Goal: Find contact information: Find contact information

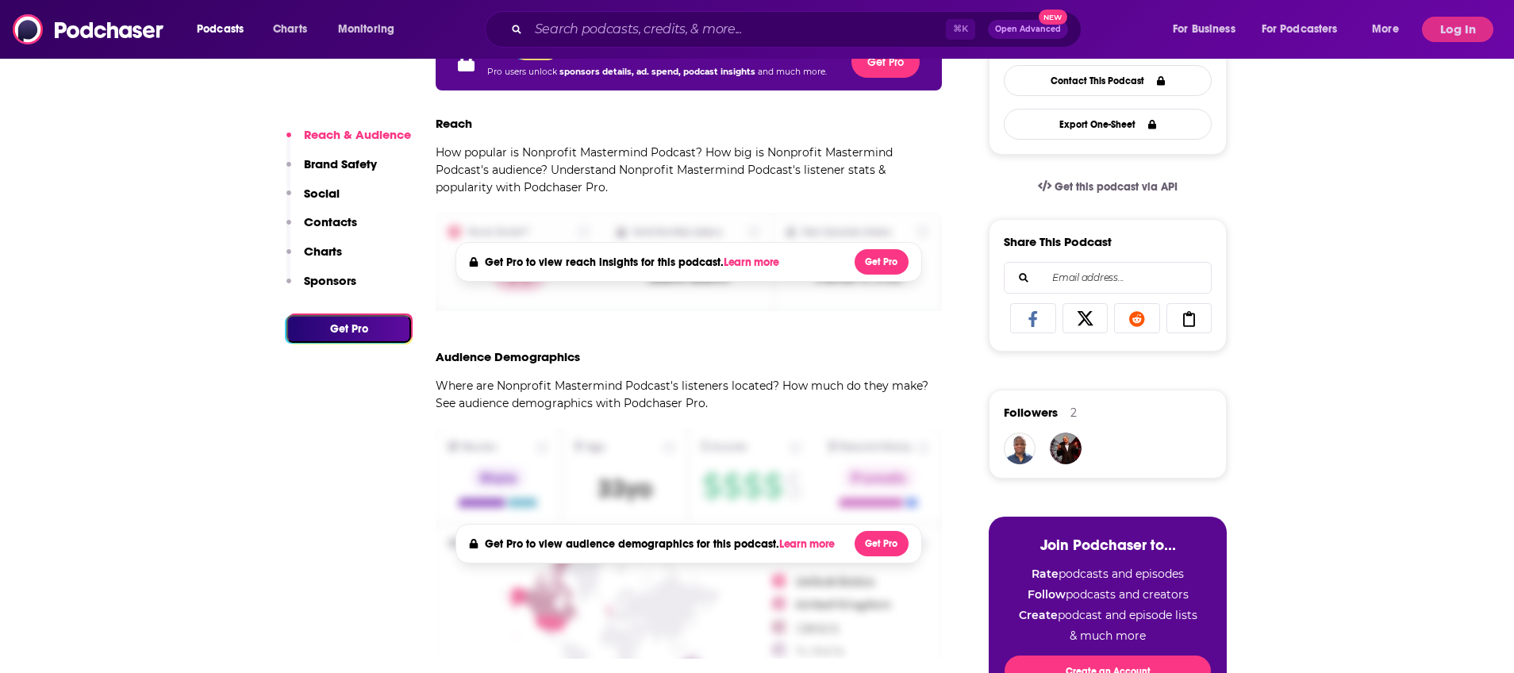
scroll to position [641, 0]
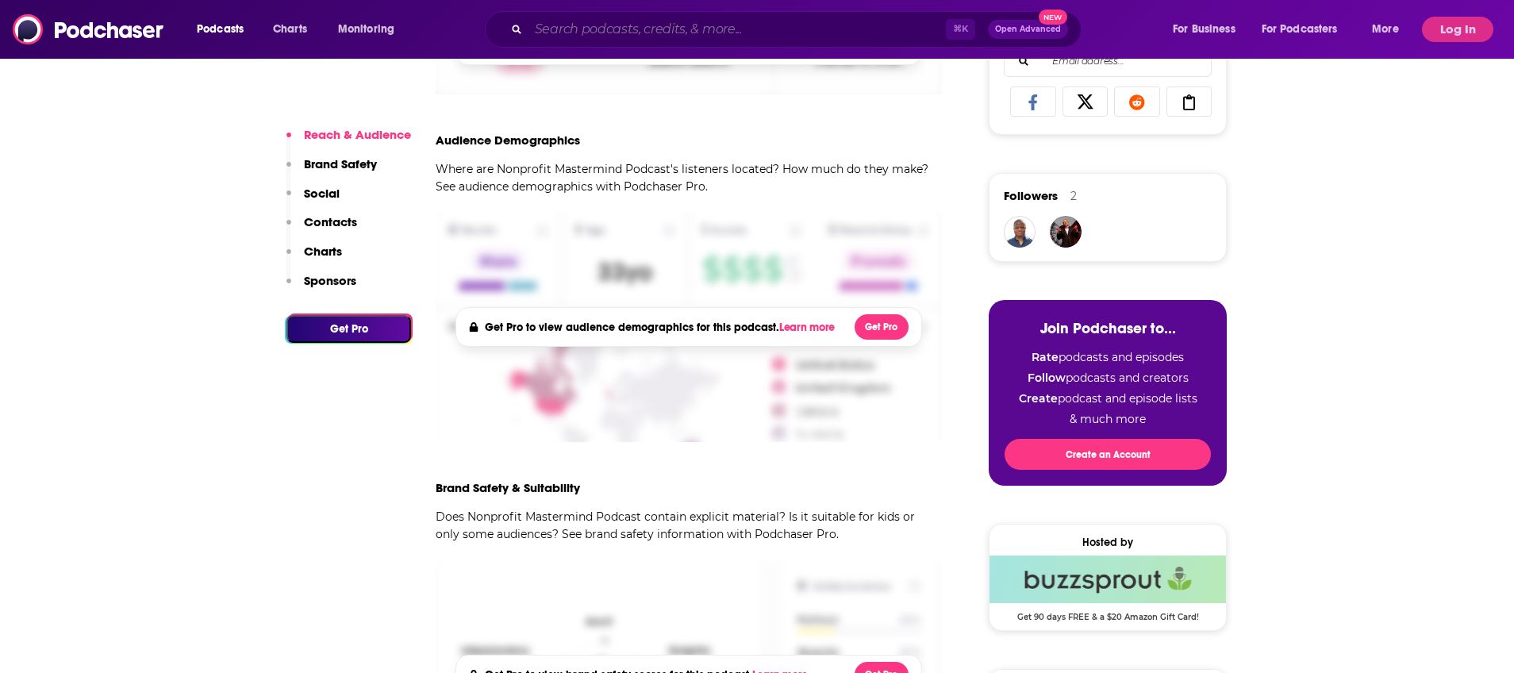
click at [629, 33] on input "Search podcasts, credits, & more..." at bounding box center [736, 29] width 417 height 25
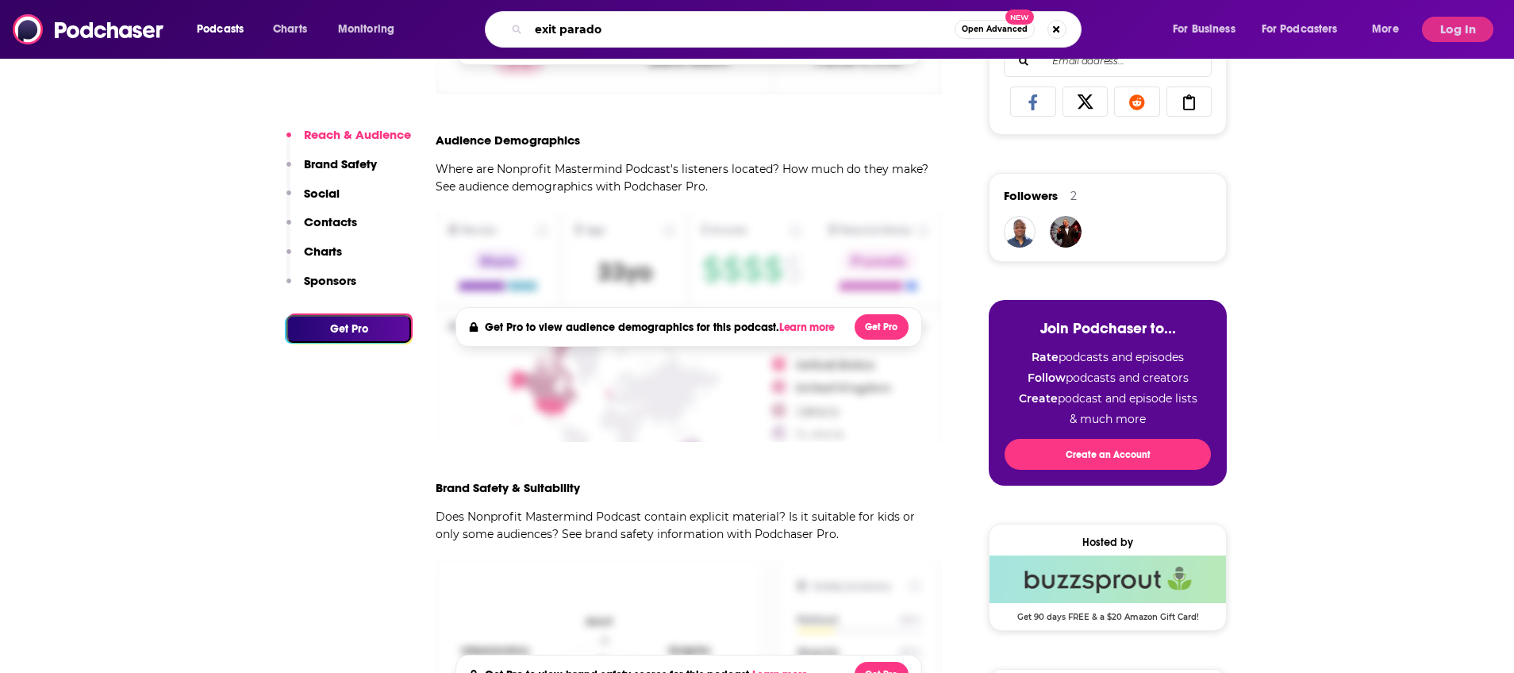
type input "exit paradox"
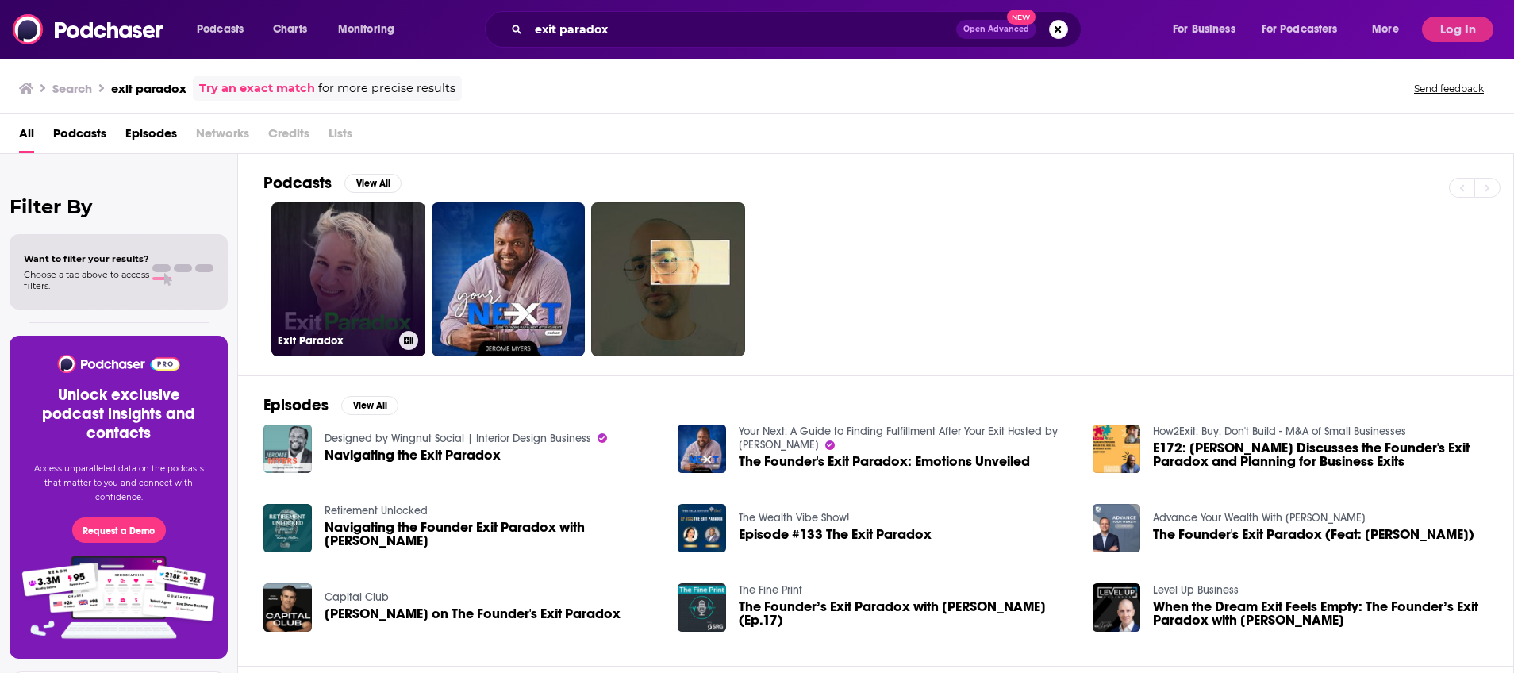
click at [357, 238] on link "Exit Paradox" at bounding box center [348, 279] width 154 height 154
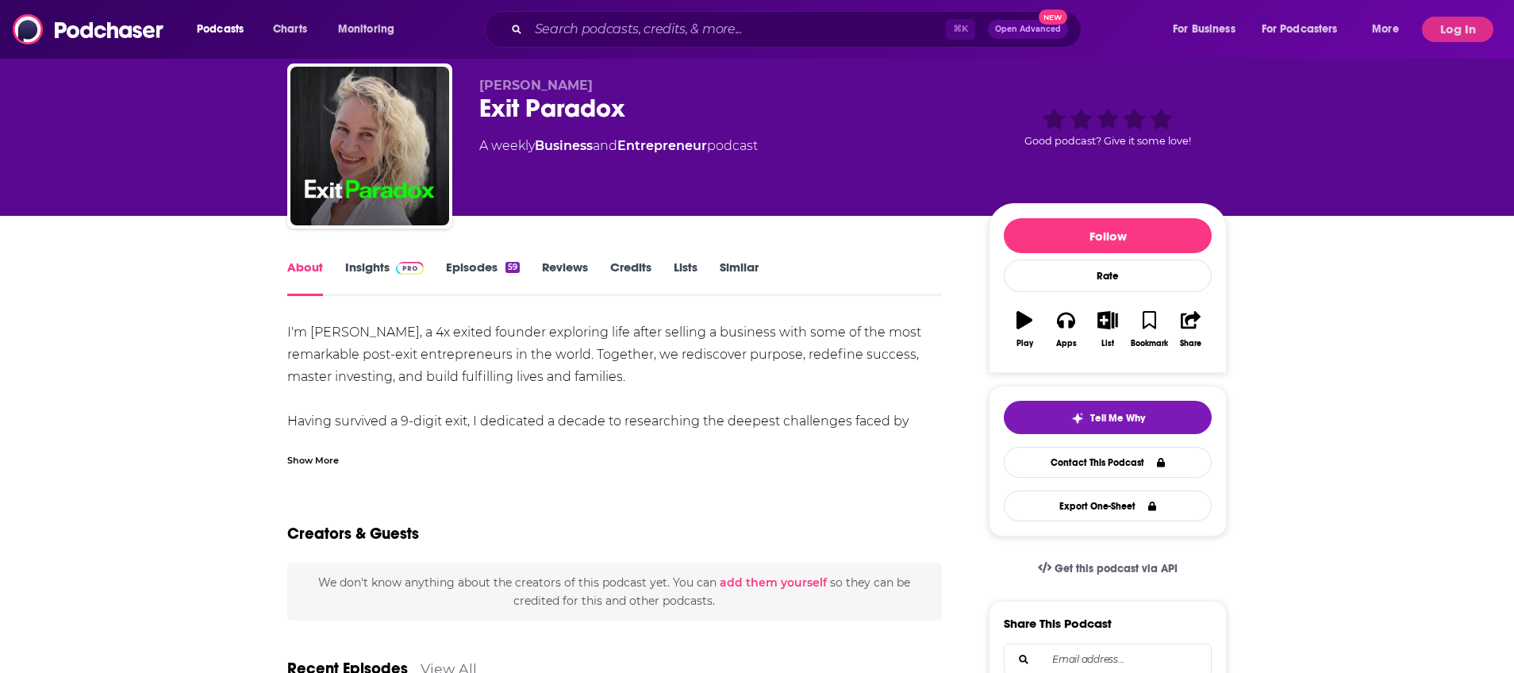
scroll to position [41, 0]
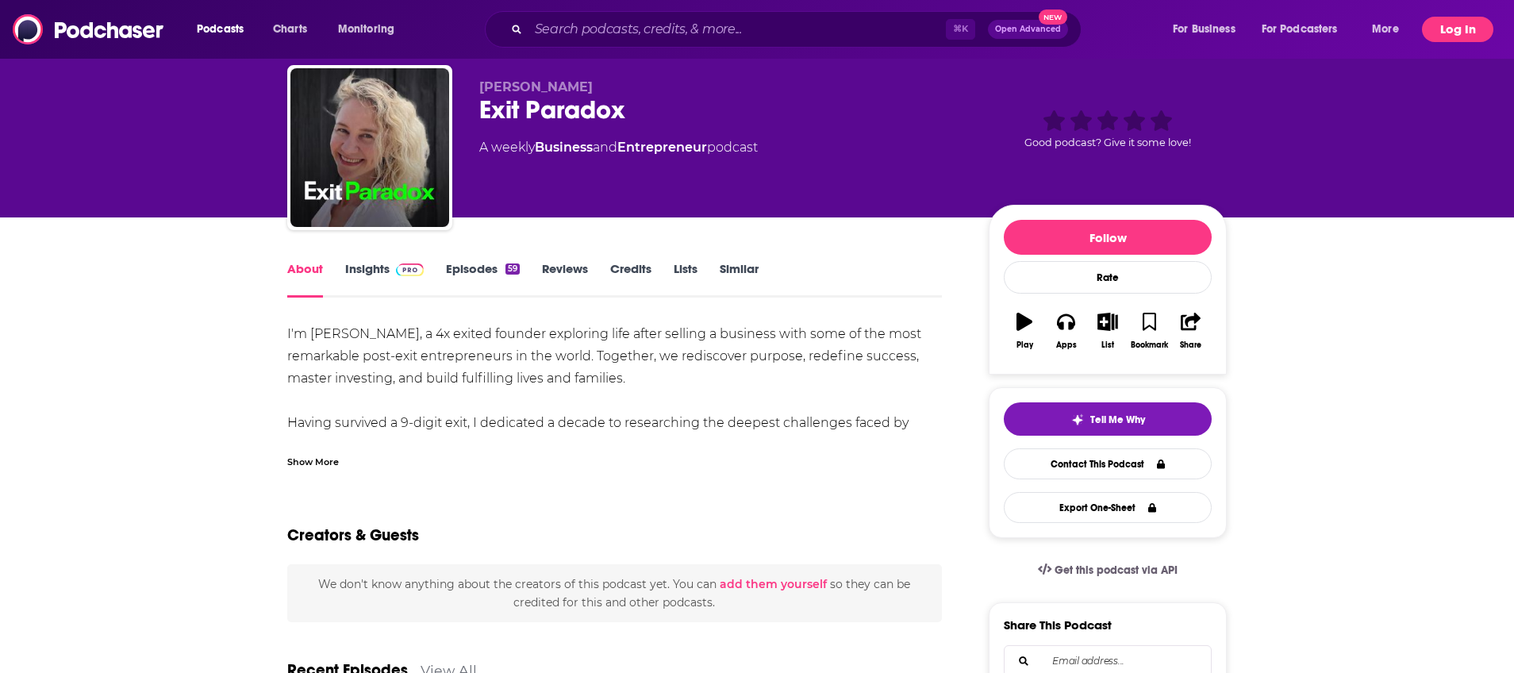
click at [1462, 27] on button "Log In" at bounding box center [1457, 29] width 71 height 25
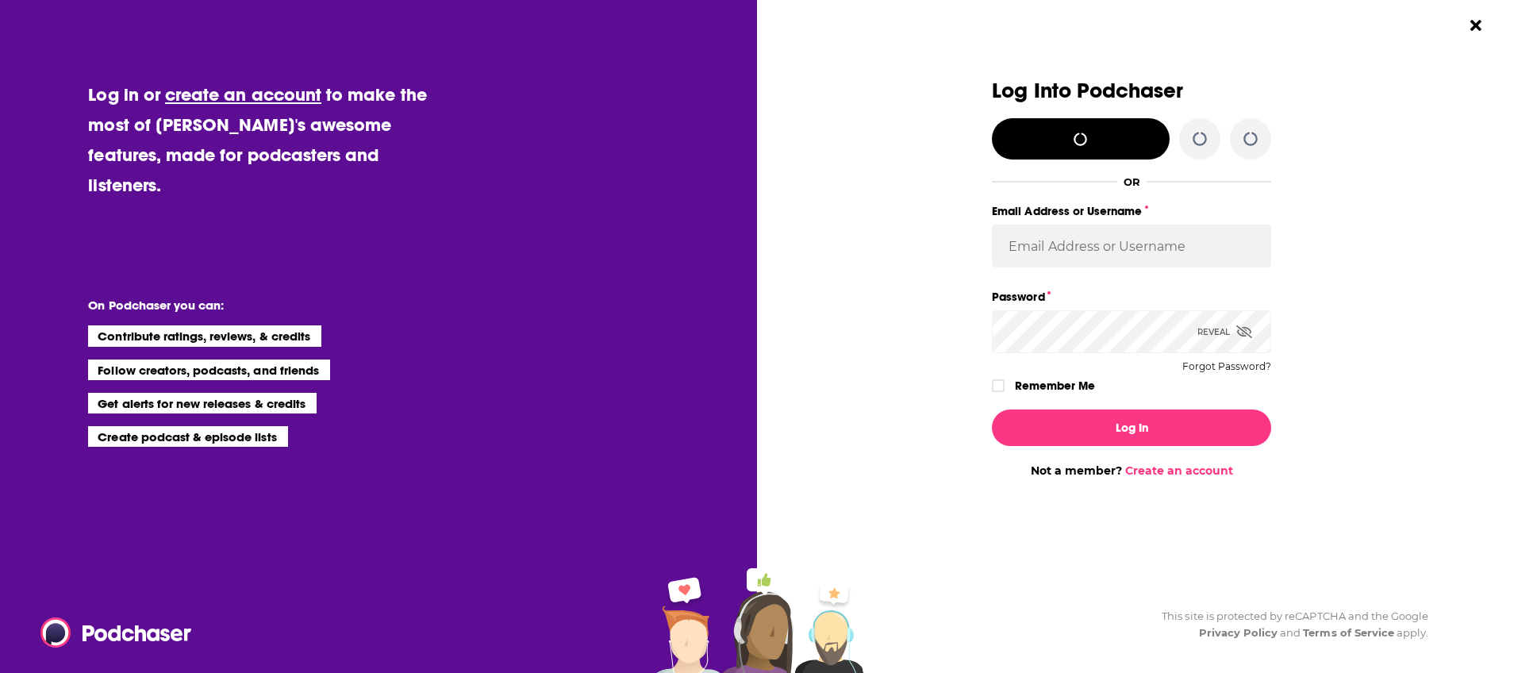
scroll to position [0, 0]
click at [1046, 260] on input "Email Address or Username" at bounding box center [1131, 245] width 279 height 43
type input "bme9592"
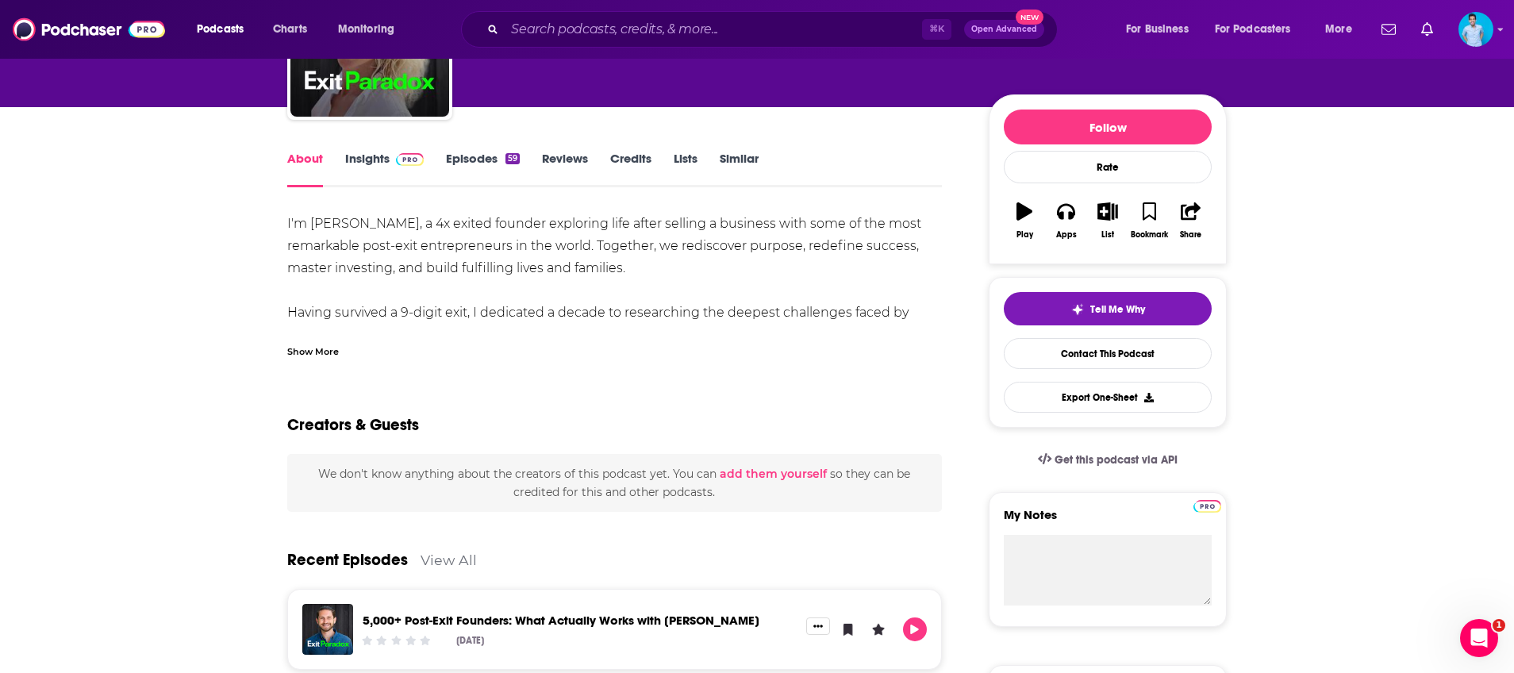
scroll to position [128, 0]
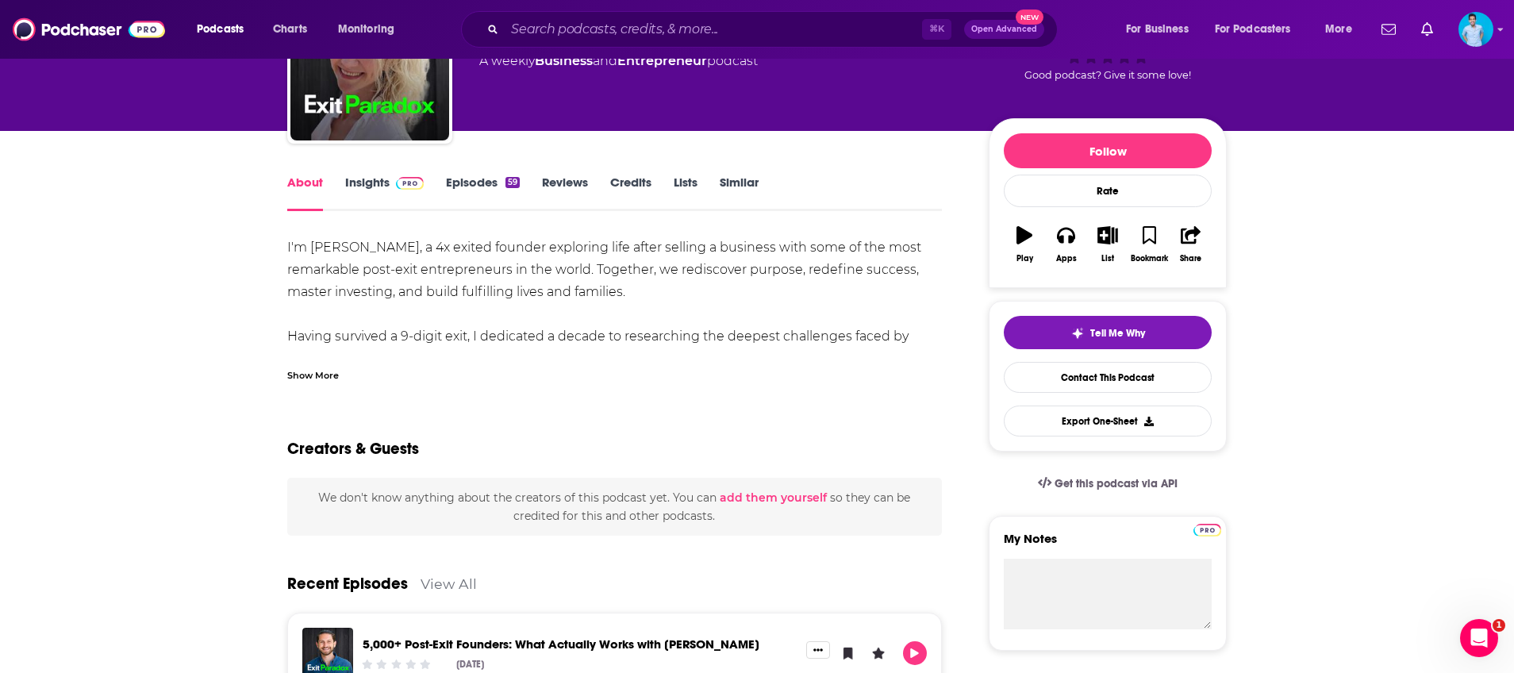
click at [382, 183] on link "Insights" at bounding box center [384, 193] width 79 height 36
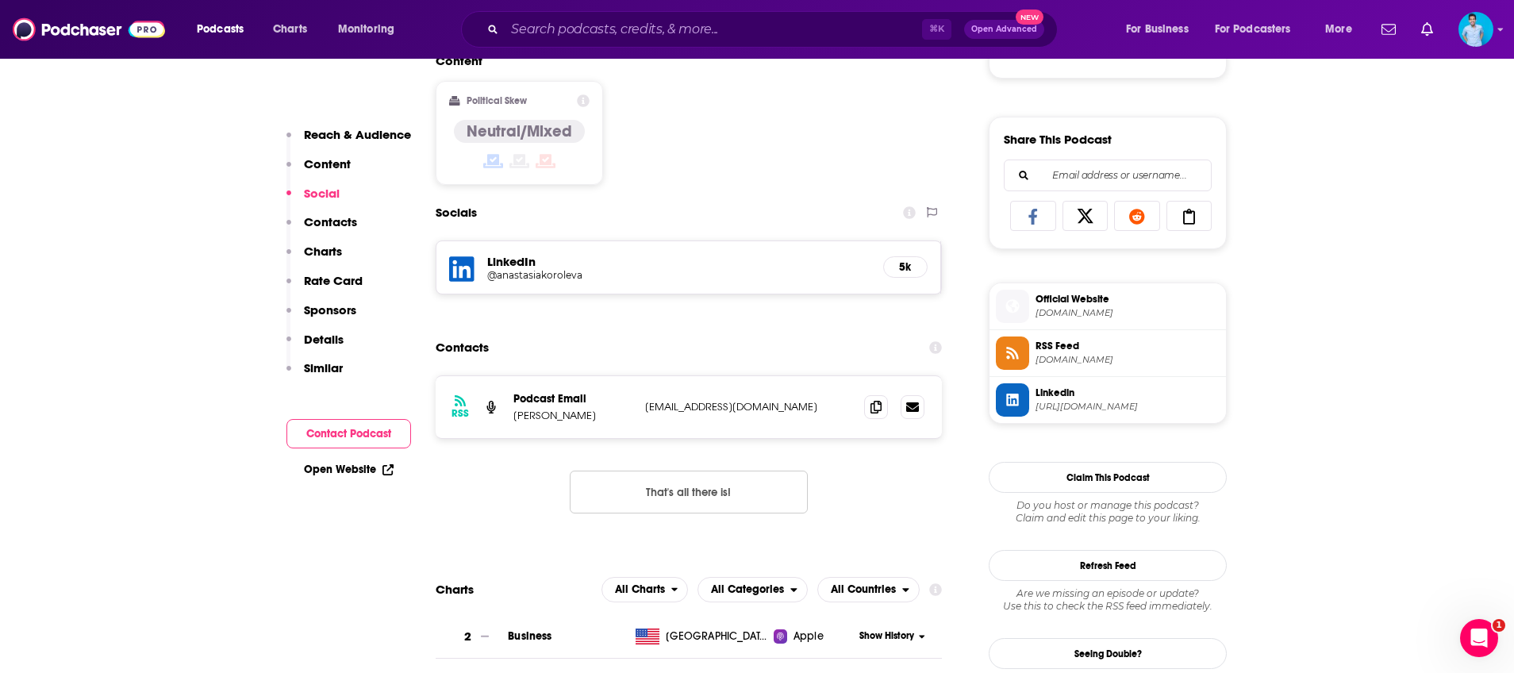
scroll to position [943, 0]
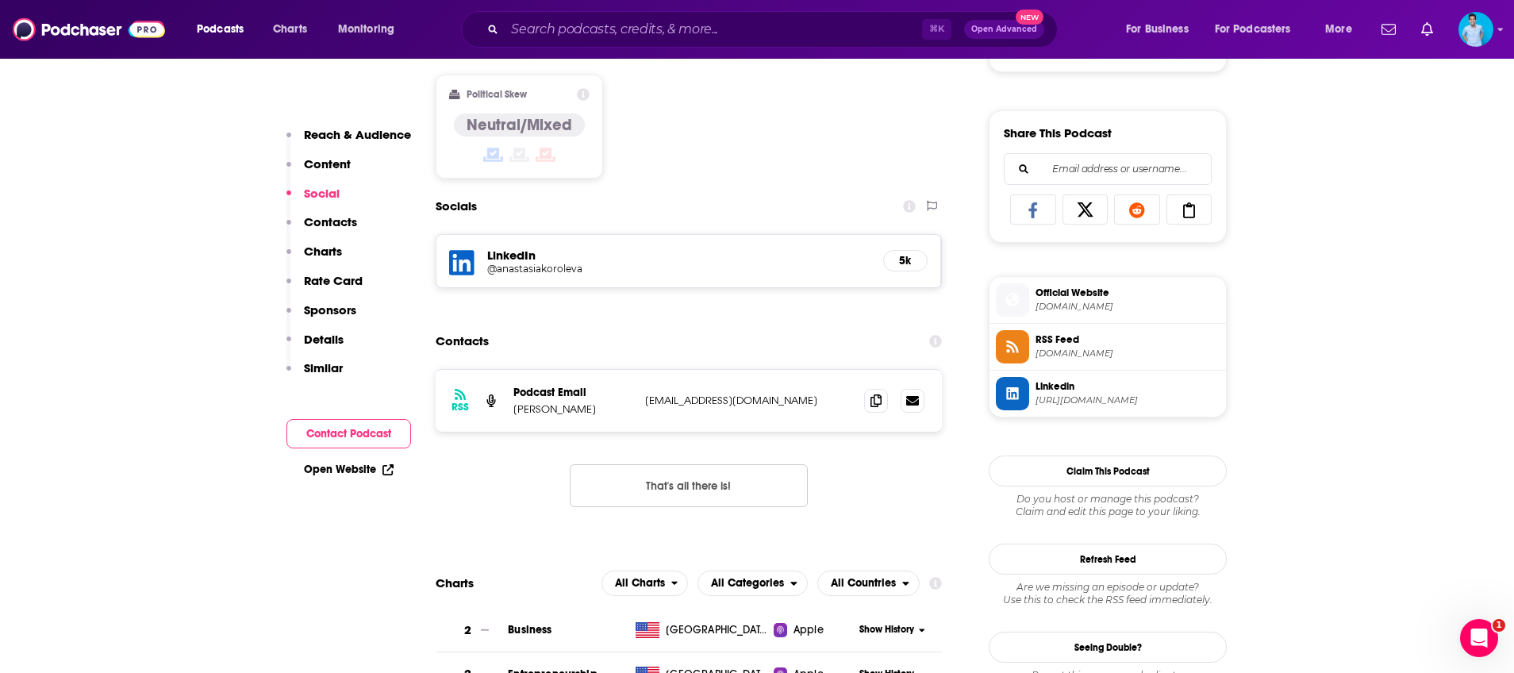
drag, startPoint x: 616, startPoint y: 411, endPoint x: 516, endPoint y: 411, distance: 100.7
click at [516, 411] on p "[PERSON_NAME]" at bounding box center [572, 408] width 119 height 13
copy p "[PERSON_NAME]"
drag, startPoint x: 762, startPoint y: 397, endPoint x: 696, endPoint y: 400, distance: 66.7
click at [673, 404] on p "[EMAIL_ADDRESS][DOMAIN_NAME]" at bounding box center [748, 399] width 206 height 13
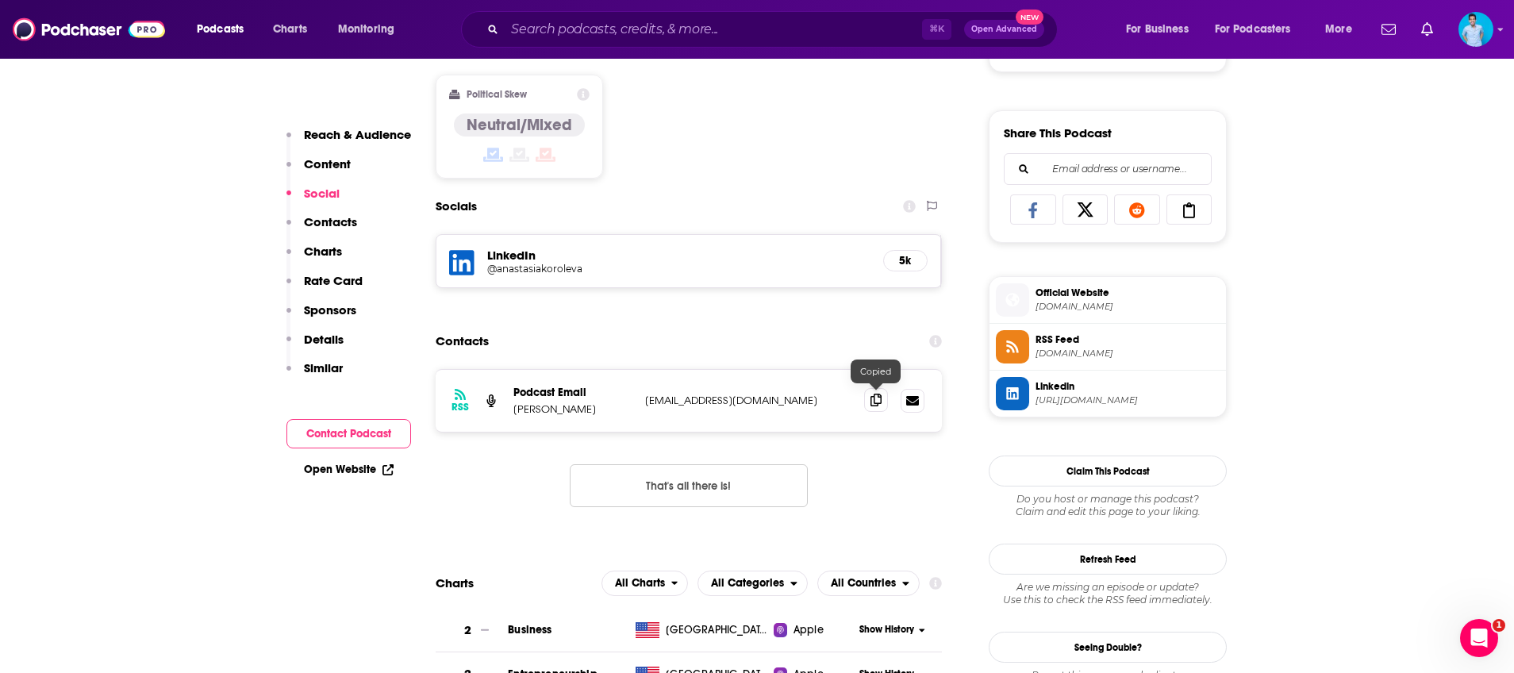
click at [877, 398] on icon at bounding box center [875, 399] width 11 height 13
drag, startPoint x: 620, startPoint y: 412, endPoint x: 510, endPoint y: 410, distance: 109.5
click at [510, 410] on div "RSS Podcast Email [PERSON_NAME] [EMAIL_ADDRESS][DOMAIN_NAME] [EMAIL_ADDRESS][DO…" at bounding box center [689, 401] width 506 height 62
copy p "[PERSON_NAME]"
click at [575, 29] on input "Search podcasts, credits, & more..." at bounding box center [713, 29] width 417 height 25
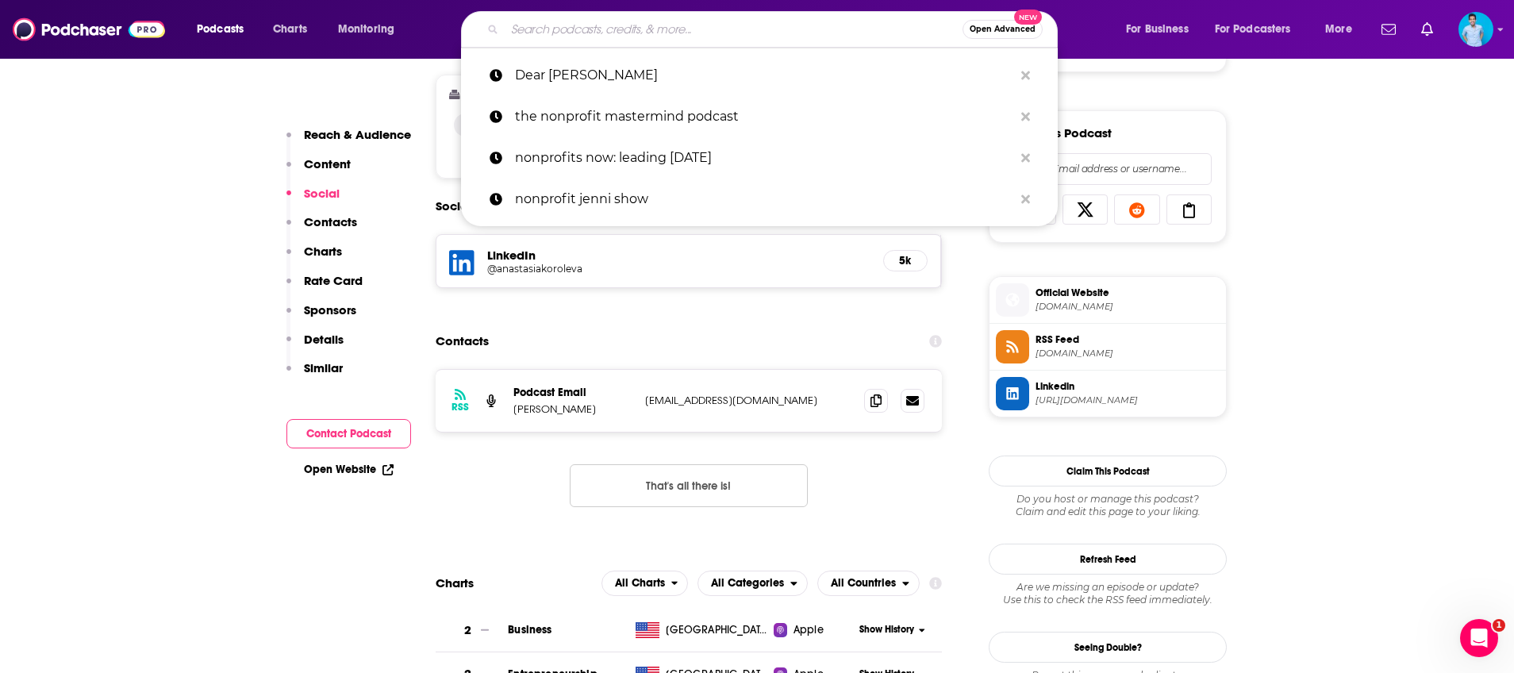
paste input "Giving Done Right"
type input "Giving Done Right"
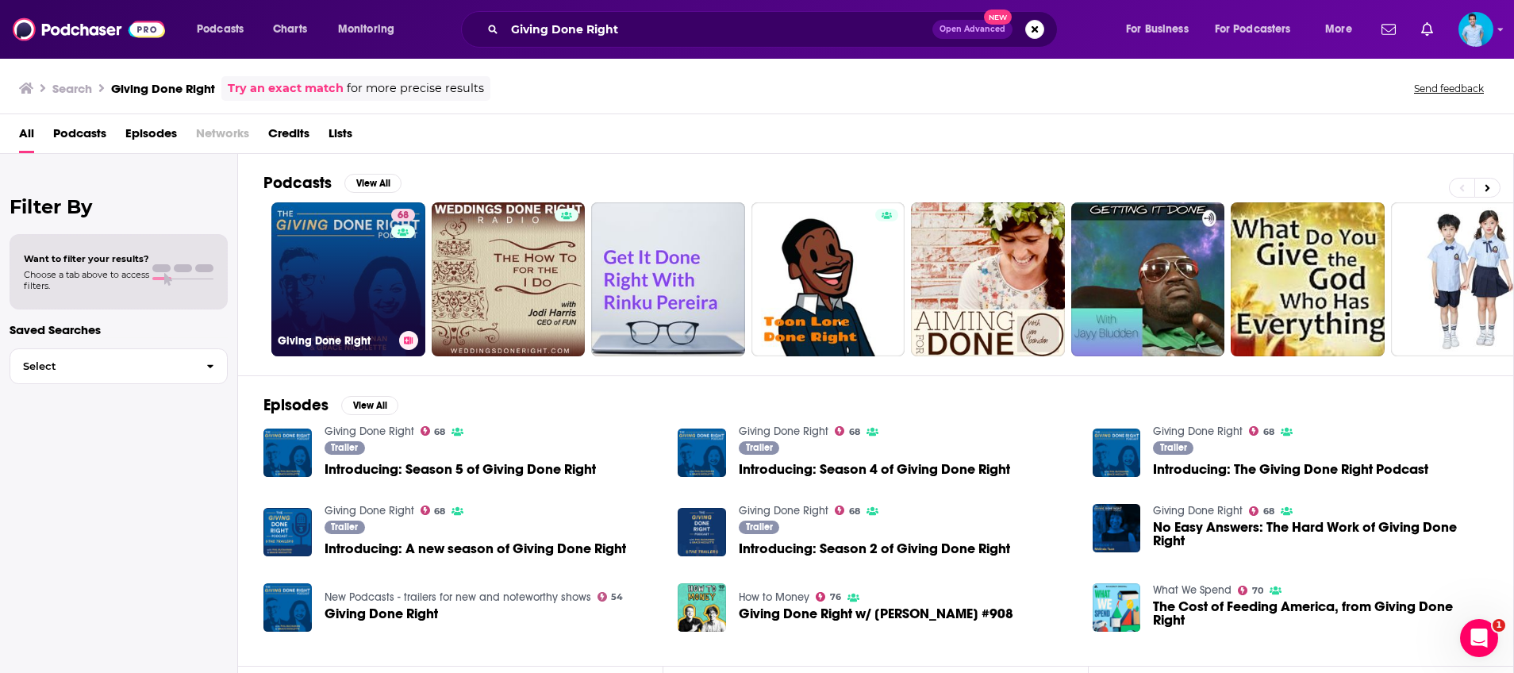
click at [362, 274] on link "68 Giving Done Right" at bounding box center [348, 279] width 154 height 154
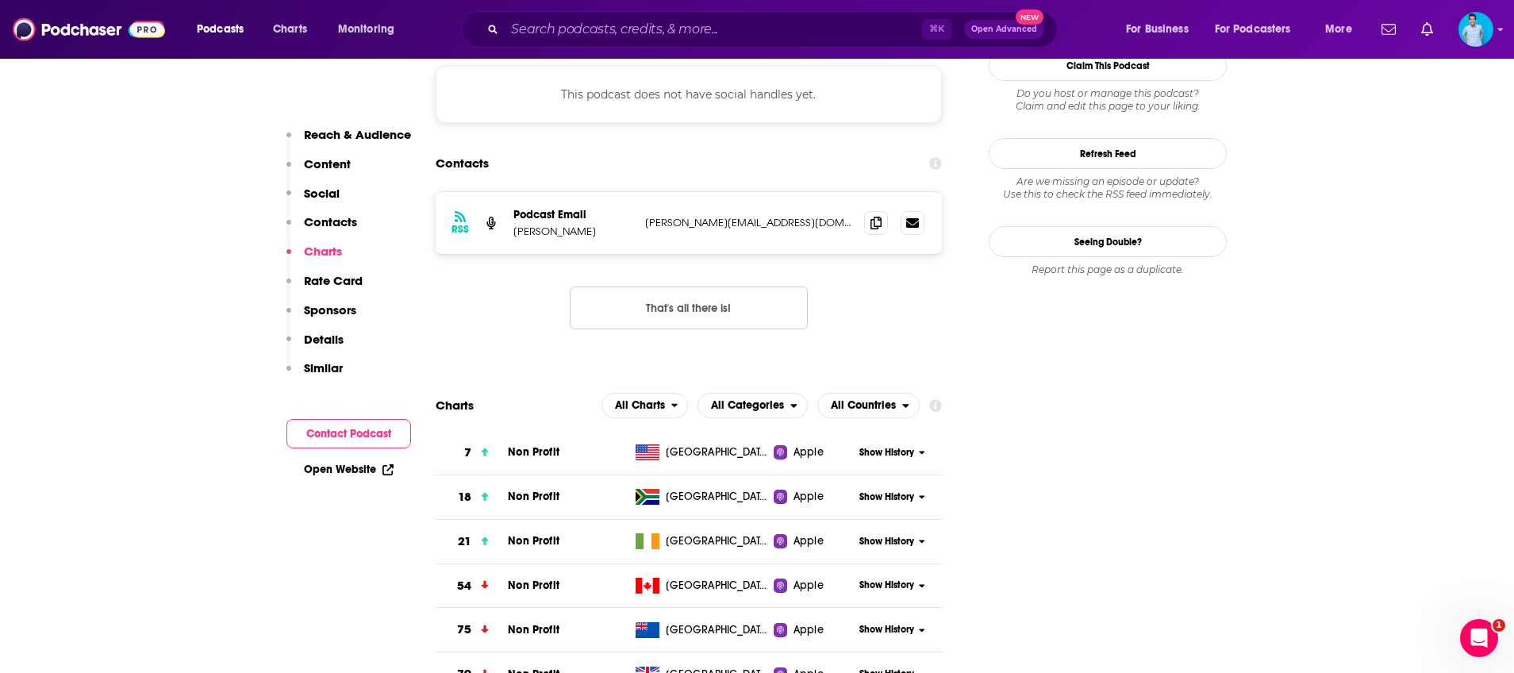
scroll to position [1368, 0]
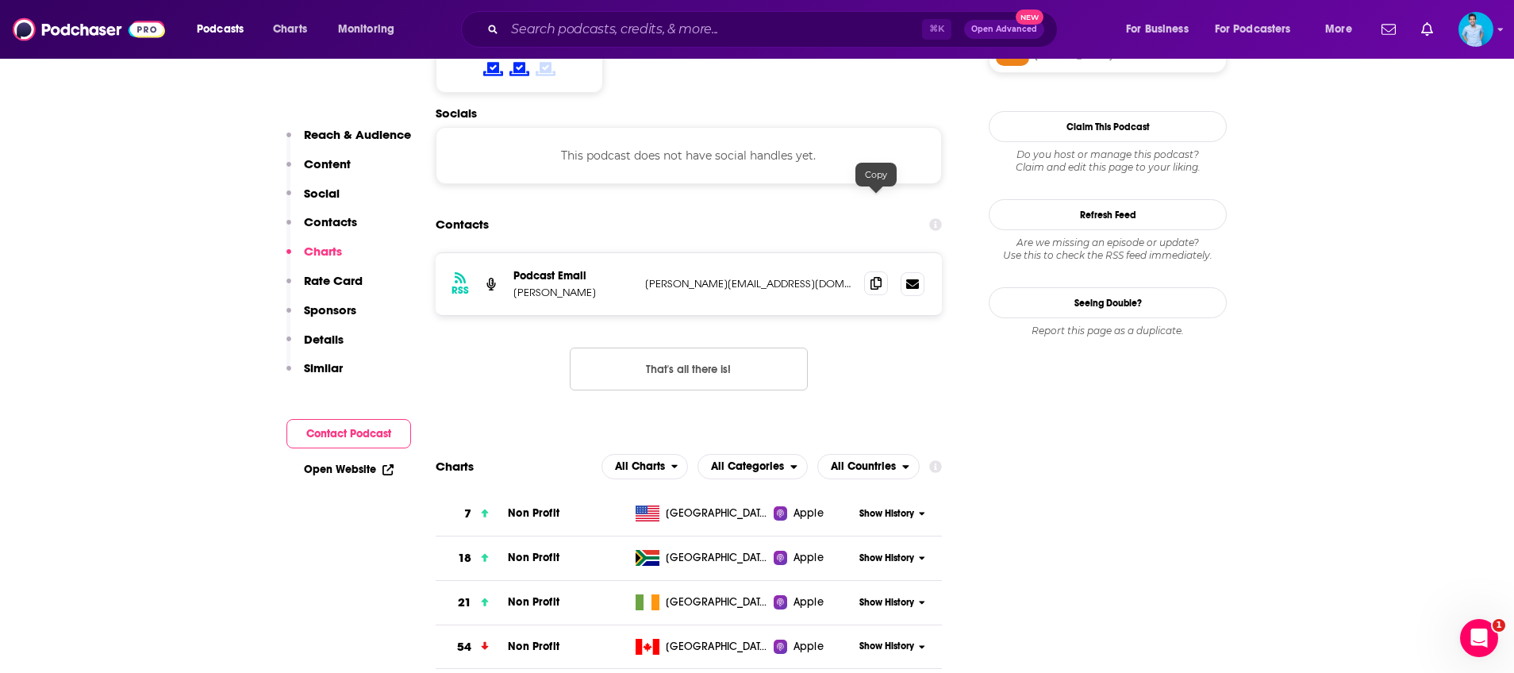
click at [873, 277] on icon at bounding box center [875, 283] width 11 height 13
drag, startPoint x: 566, startPoint y: 213, endPoint x: 505, endPoint y: 213, distance: 60.3
click at [505, 253] on div "RSS Podcast Email [PERSON_NAME] [PERSON_NAME][EMAIL_ADDRESS][DOMAIN_NAME] [EMAI…" at bounding box center [689, 284] width 506 height 62
click at [576, 286] on p "[PERSON_NAME]" at bounding box center [572, 292] width 119 height 13
drag, startPoint x: 573, startPoint y: 214, endPoint x: 510, endPoint y: 213, distance: 62.7
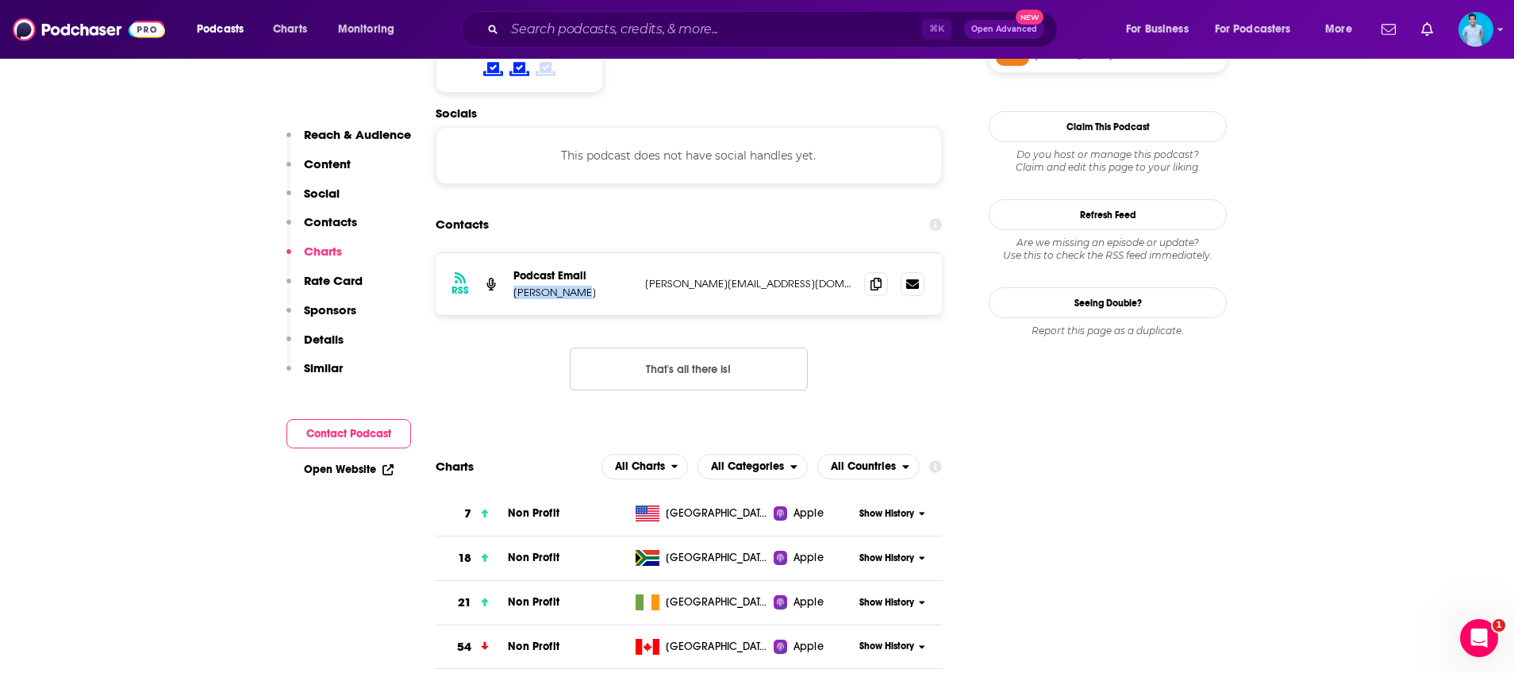
click at [510, 253] on div "RSS Podcast Email [PERSON_NAME] [PERSON_NAME][EMAIL_ADDRESS][DOMAIN_NAME] [EMAI…" at bounding box center [689, 284] width 506 height 62
copy p "[PERSON_NAME]"
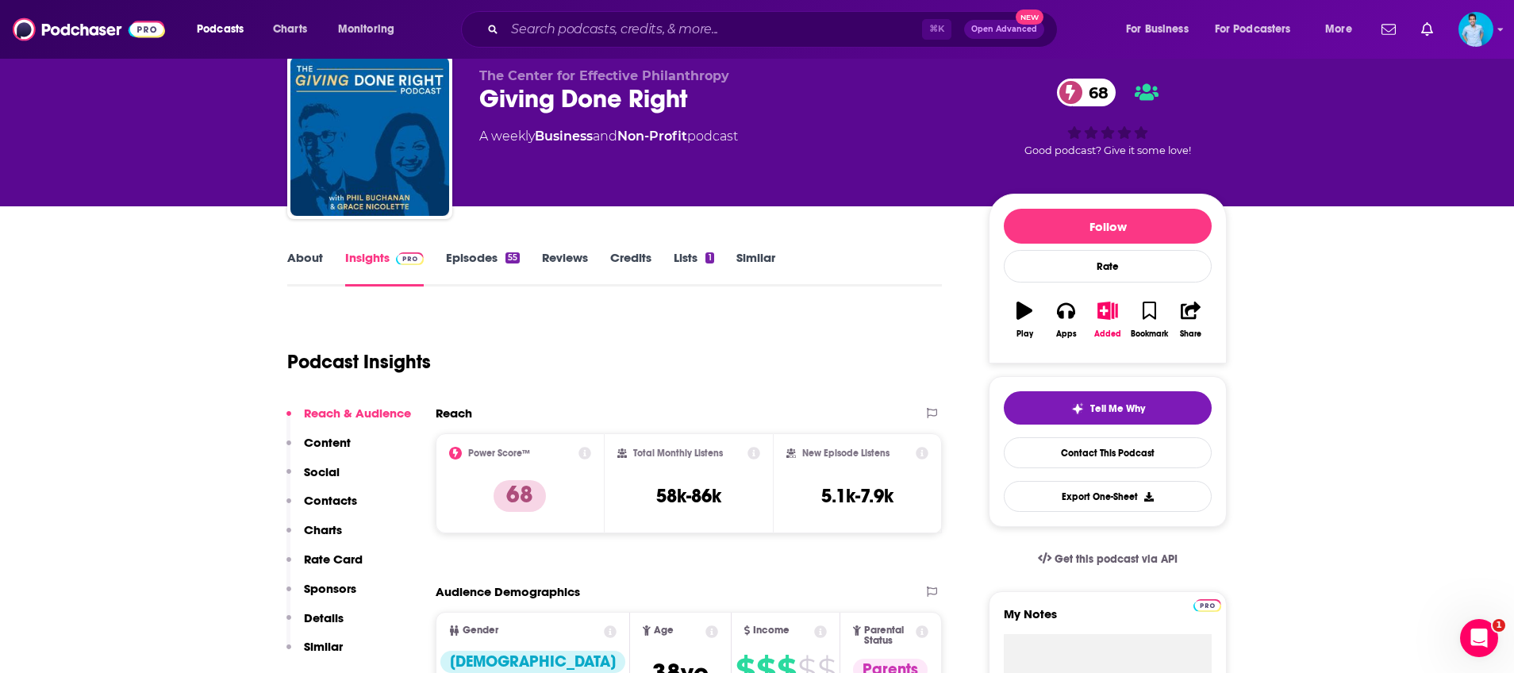
scroll to position [0, 0]
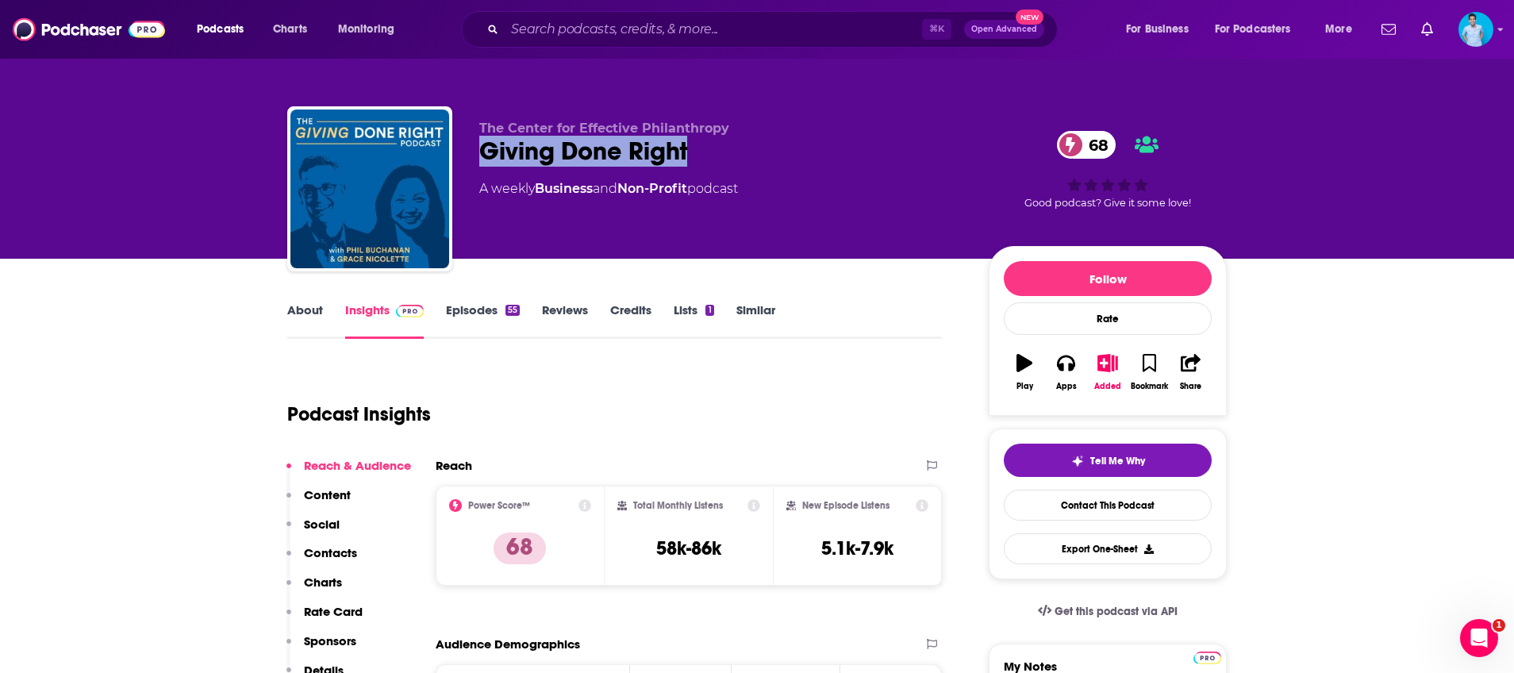
drag, startPoint x: 557, startPoint y: 162, endPoint x: 478, endPoint y: 162, distance: 78.5
click at [479, 162] on div "Giving Done Right 68" at bounding box center [721, 151] width 484 height 31
copy h2 "Giving Done Right"
